Goal: Information Seeking & Learning: Learn about a topic

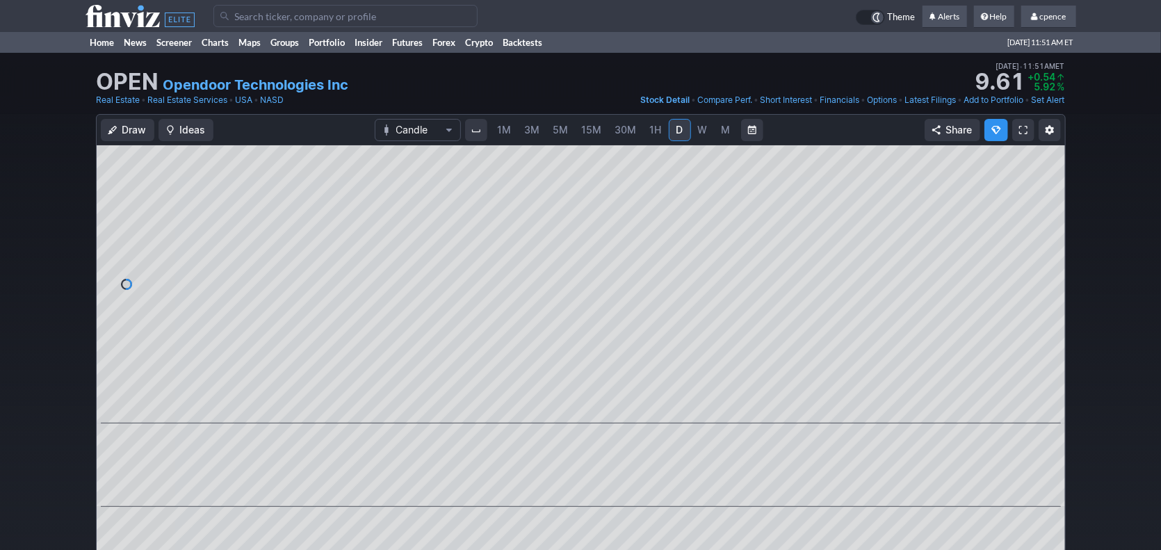
click at [133, 15] on use at bounding box center [140, 16] width 109 height 22
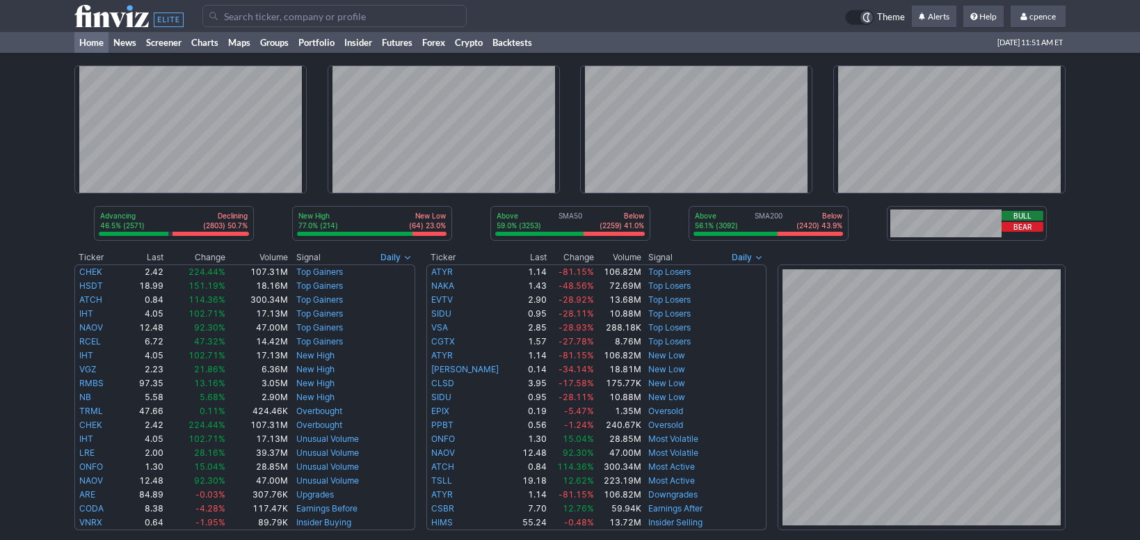
scroll to position [467, 0]
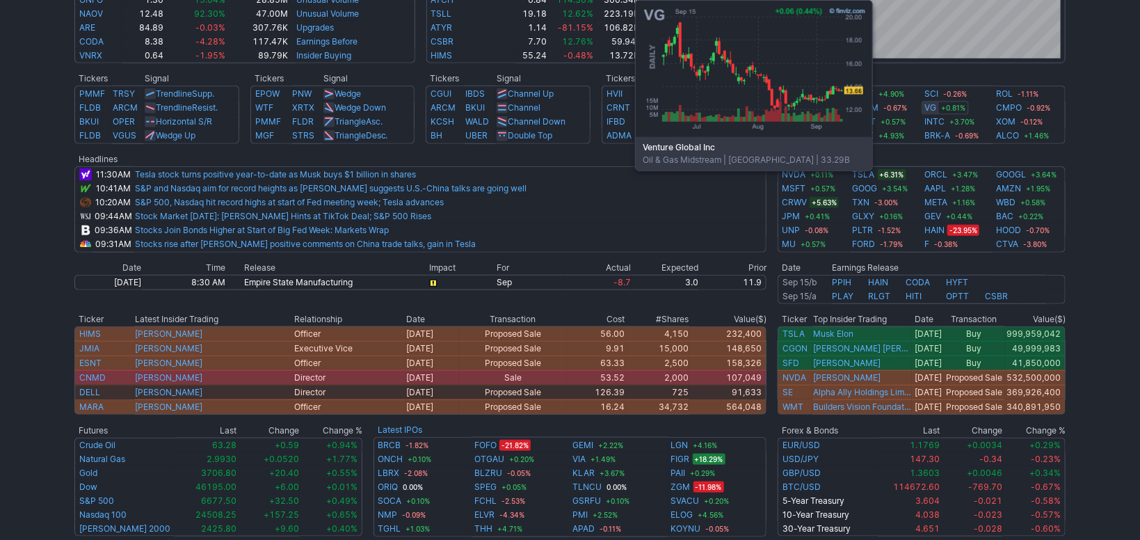
click at [933, 105] on link "VG" at bounding box center [930, 108] width 12 height 14
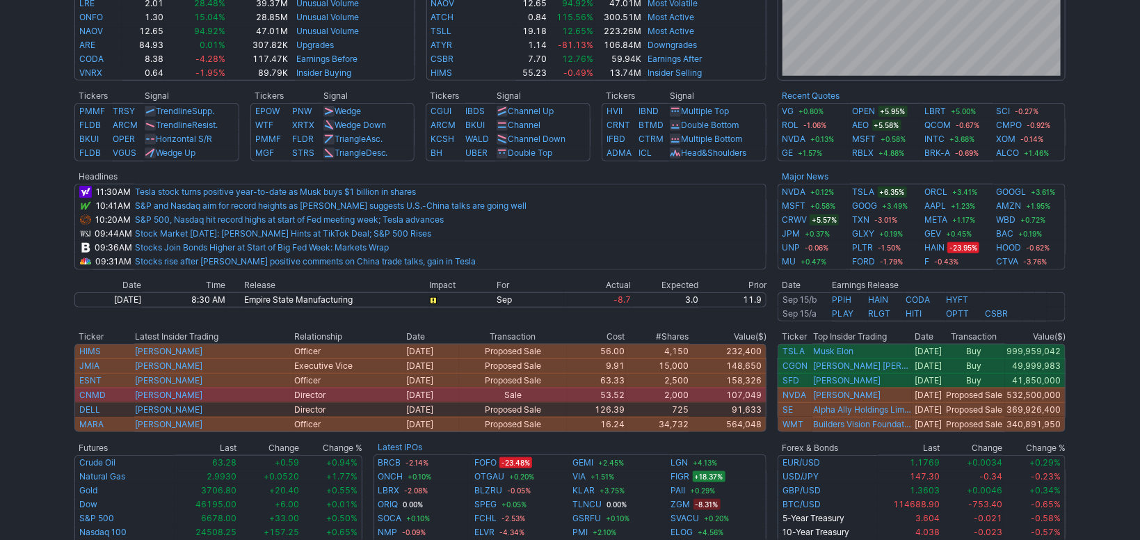
scroll to position [467, 0]
